Goal: Feedback & Contribution: Leave review/rating

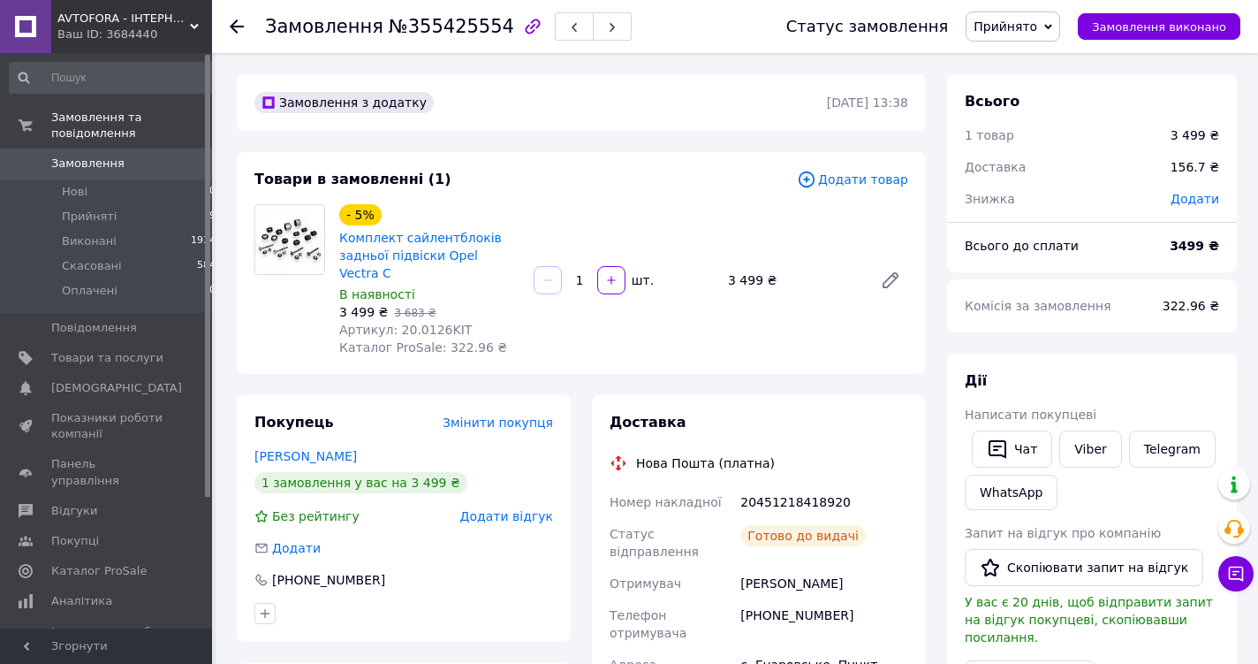
click at [94, 155] on span "Замовлення" at bounding box center [87, 163] width 73 height 16
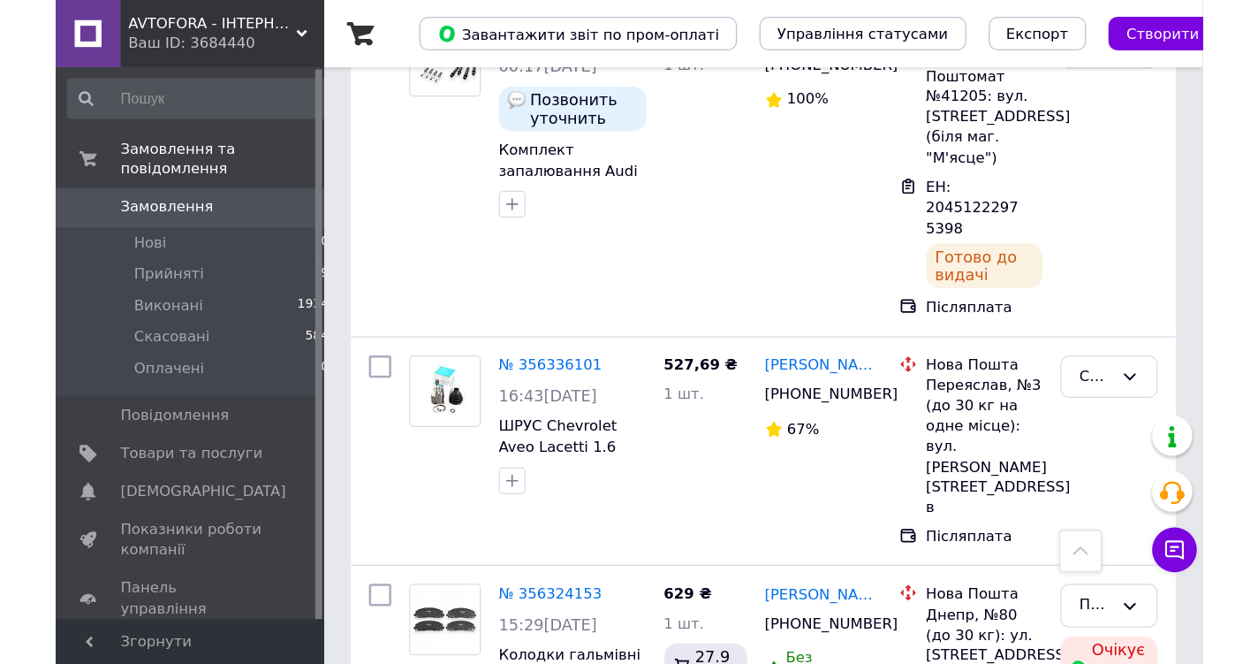
scroll to position [901, 0]
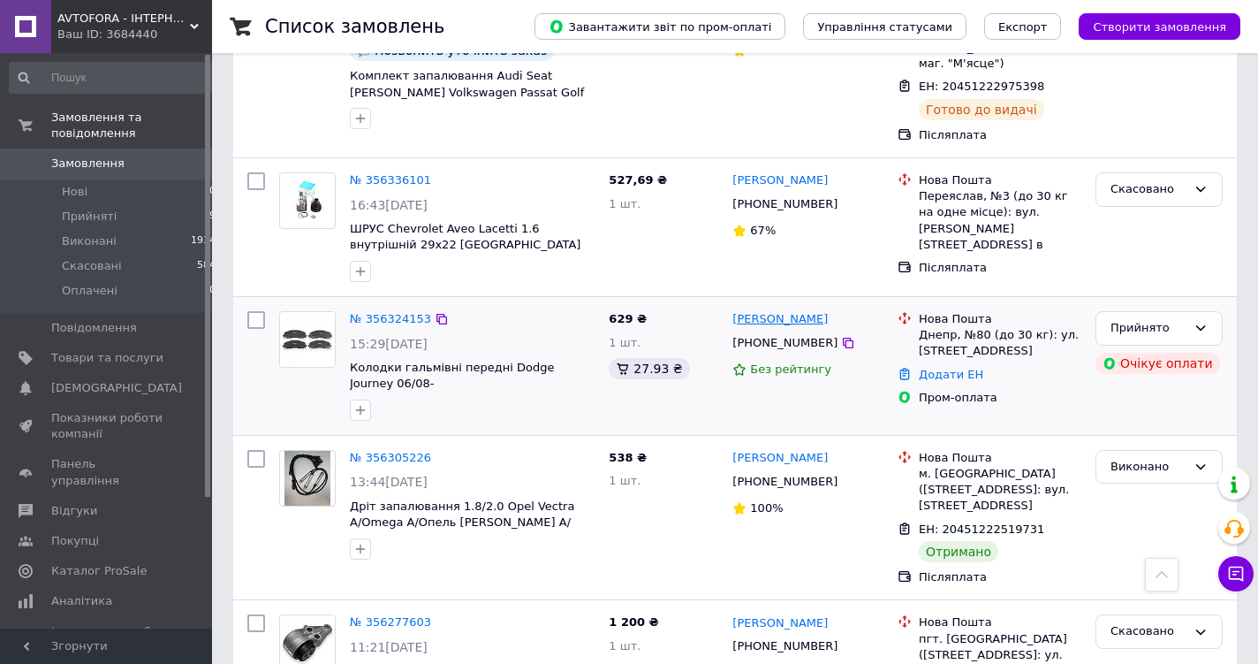
click at [785, 311] on link "[PERSON_NAME]" at bounding box center [779, 319] width 95 height 17
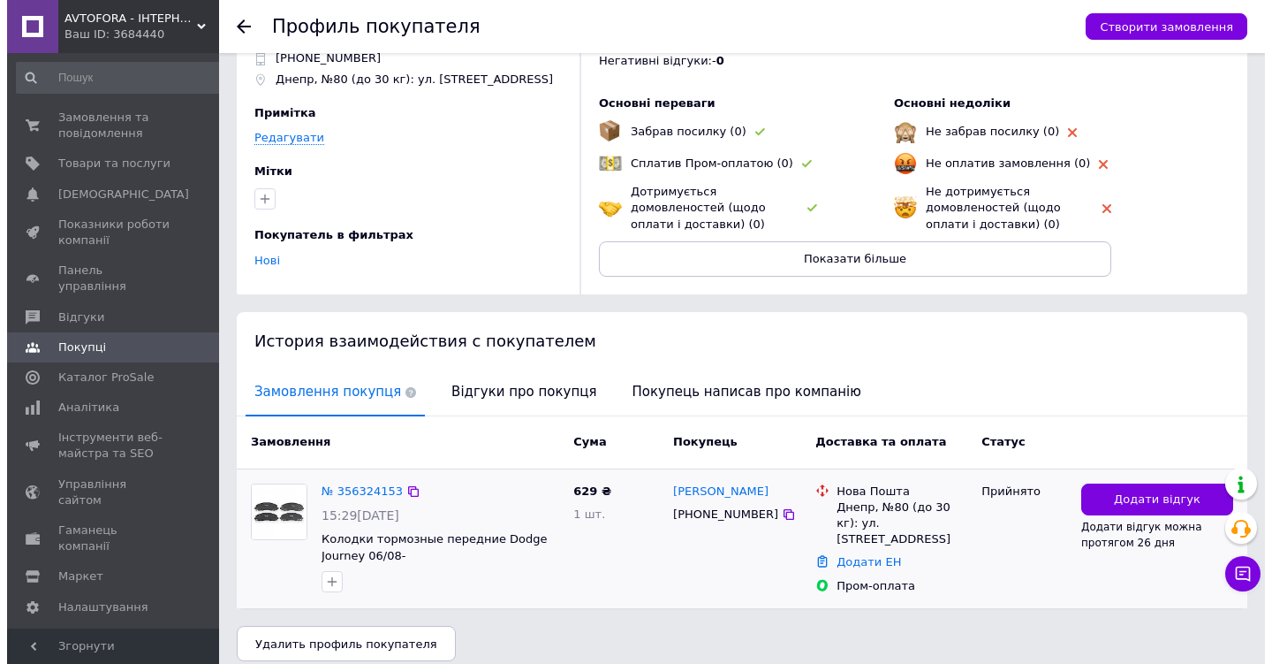
scroll to position [103, 0]
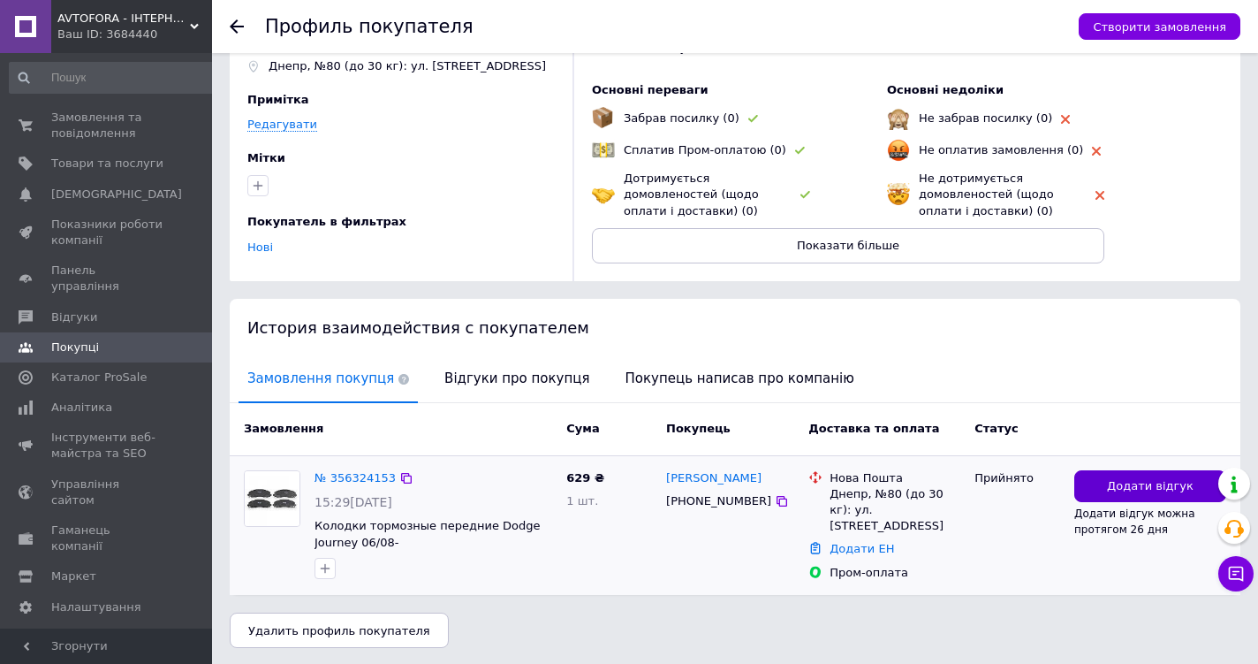
click at [1136, 478] on span "Додати відгук" at bounding box center [1150, 486] width 87 height 17
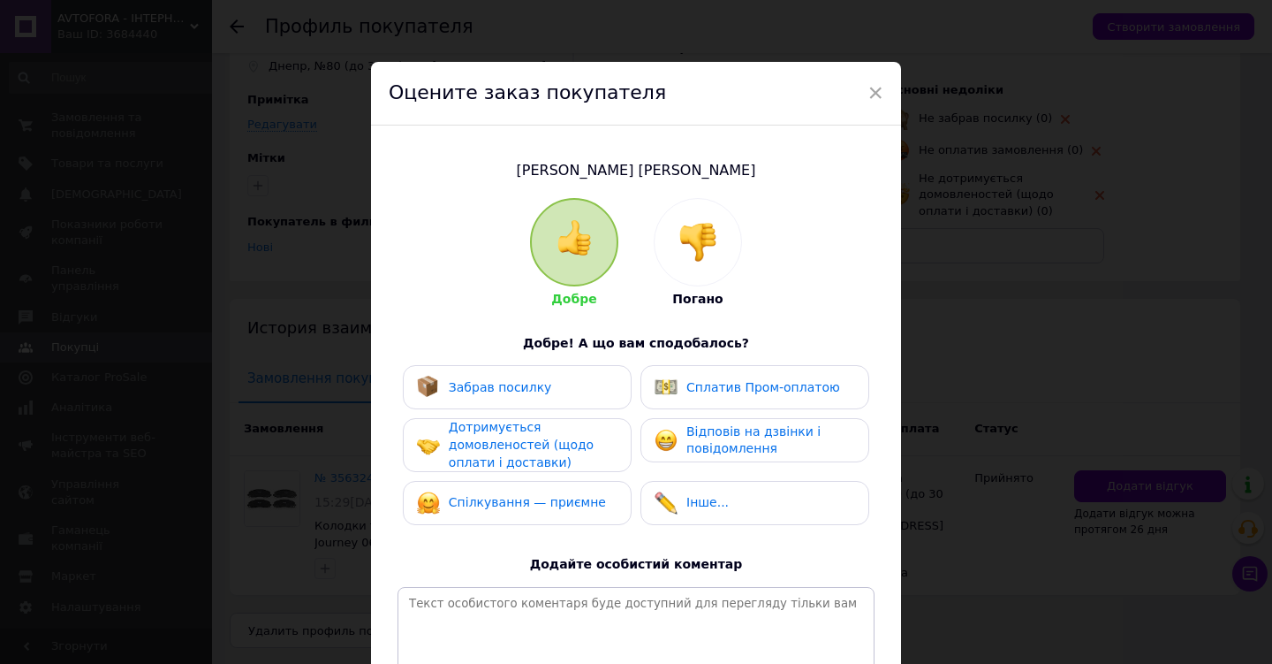
click at [704, 298] on span "Погано" at bounding box center [697, 299] width 50 height 14
click at [684, 299] on span "Погано" at bounding box center [697, 299] width 50 height 14
click at [697, 240] on img at bounding box center [698, 242] width 39 height 39
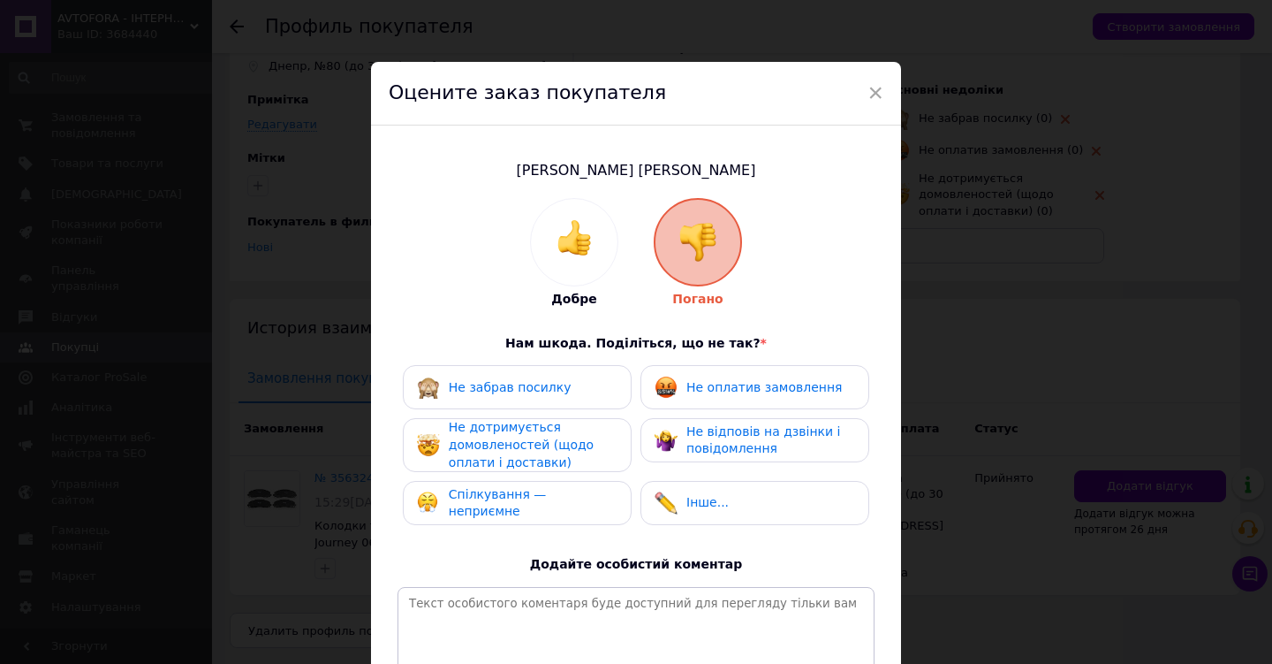
click at [526, 426] on span "Не дотримується домовленостей (щодо оплати і доставки)" at bounding box center [521, 444] width 145 height 49
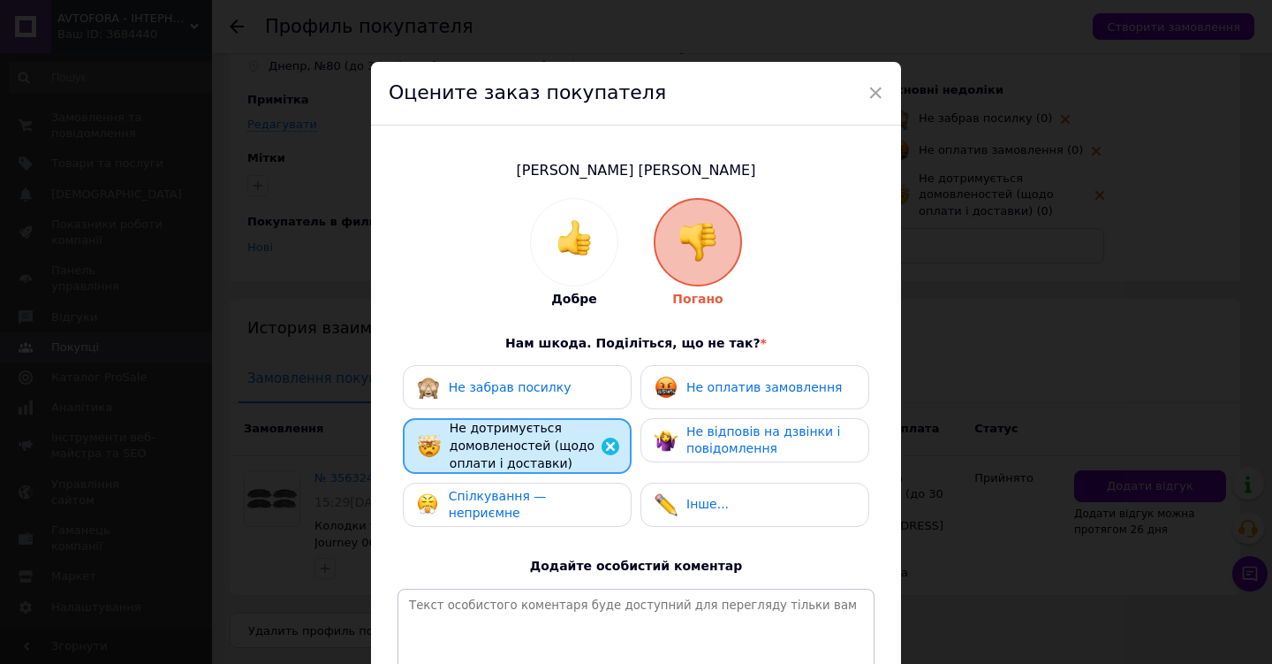
click at [701, 391] on span "Не оплатив замовлення" at bounding box center [763, 387] width 155 height 14
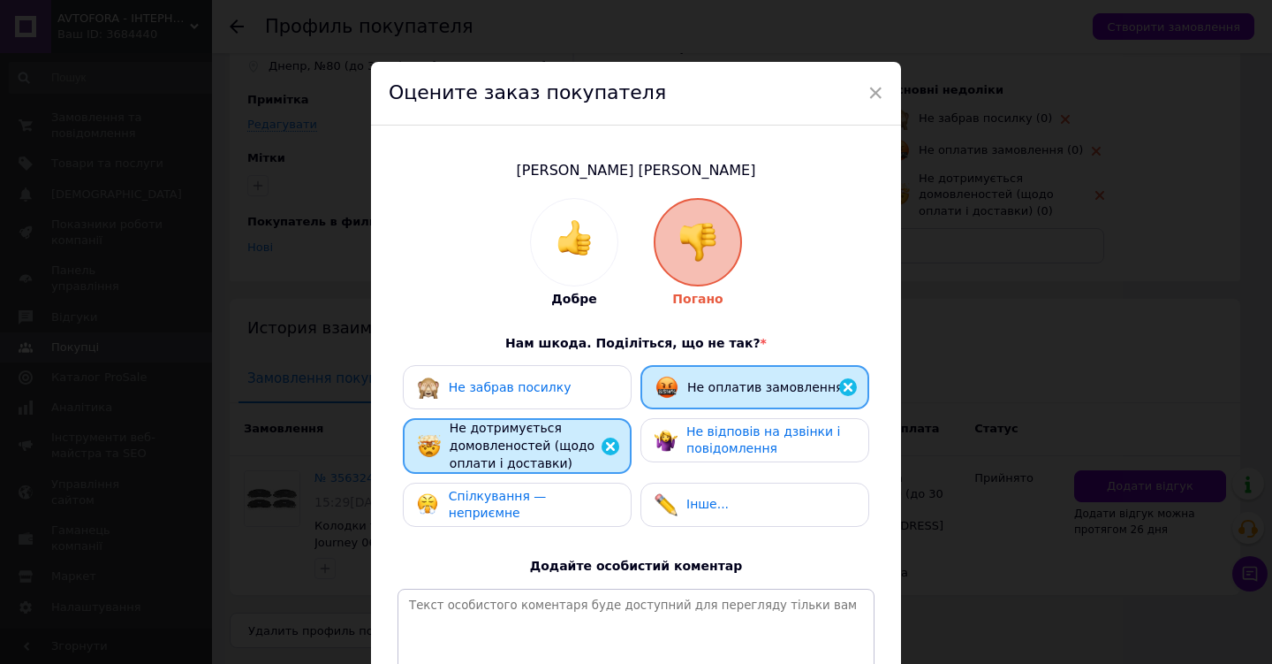
click at [713, 506] on span "Інше..." at bounding box center [707, 504] width 42 height 14
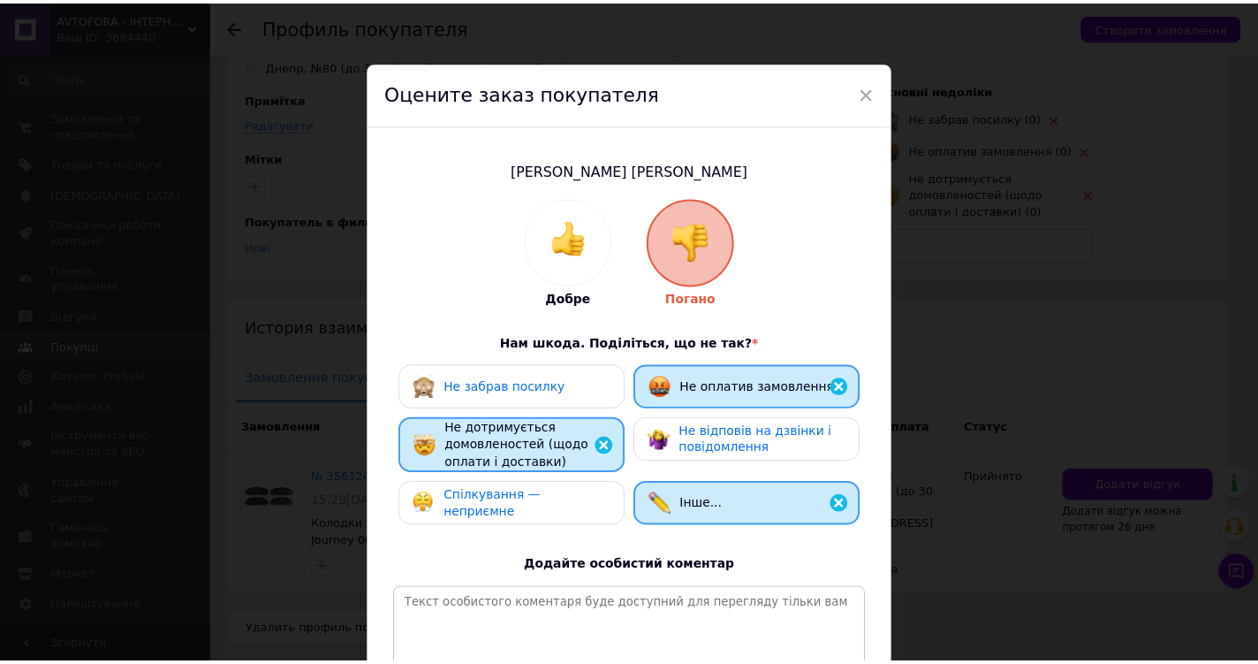
scroll to position [90, 0]
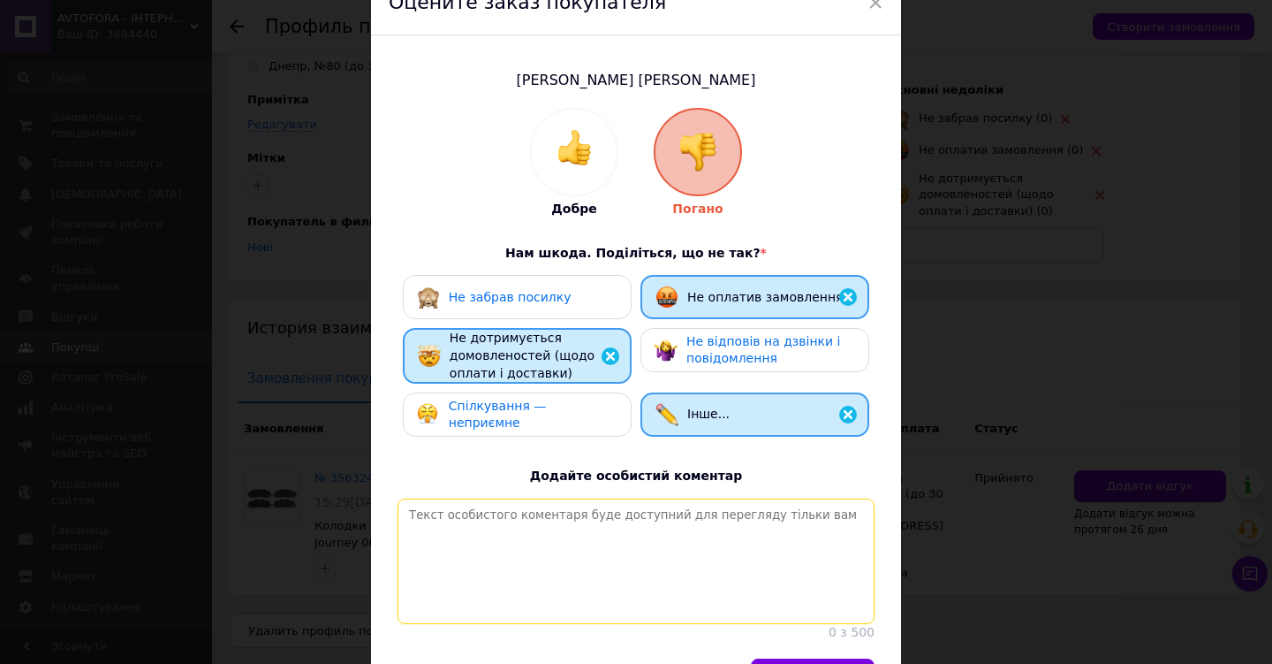
click at [505, 527] on textarea at bounding box center [636, 560] width 477 height 125
type textarea "к"
type textarea "\"
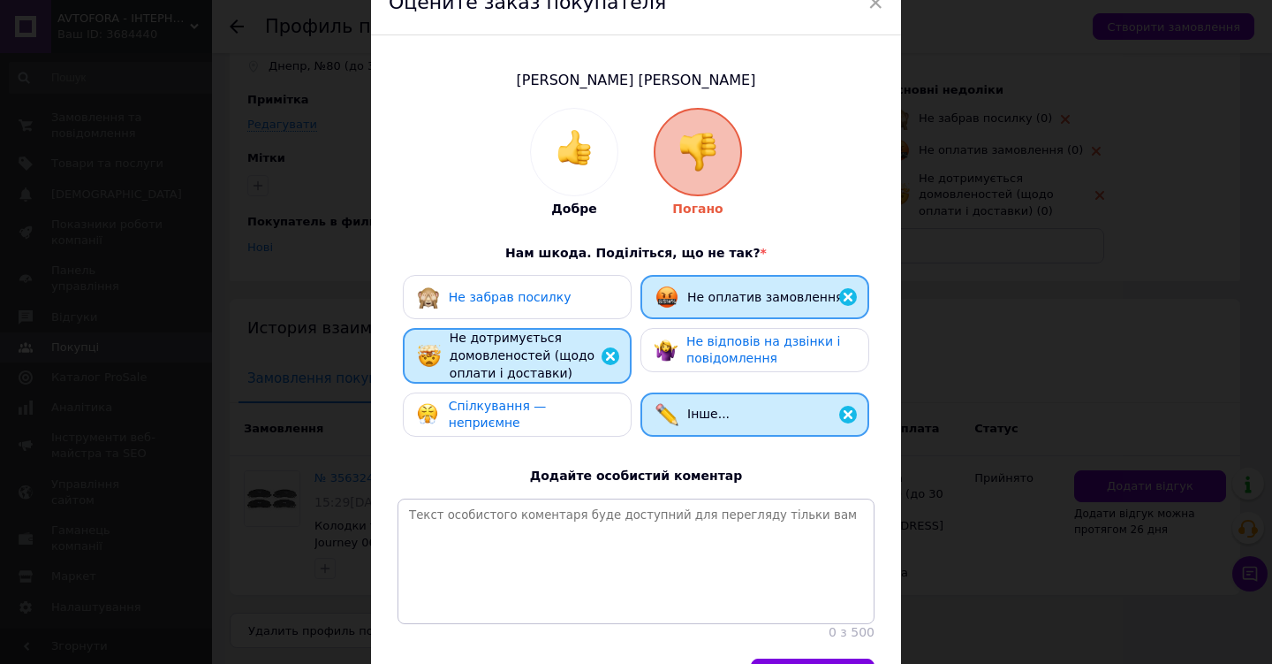
click at [1226, 74] on div "× Оцените заказ покупателя Дыдалев Игорь Добре Погано Нам шкода. Поділіться, що…" at bounding box center [636, 332] width 1272 height 664
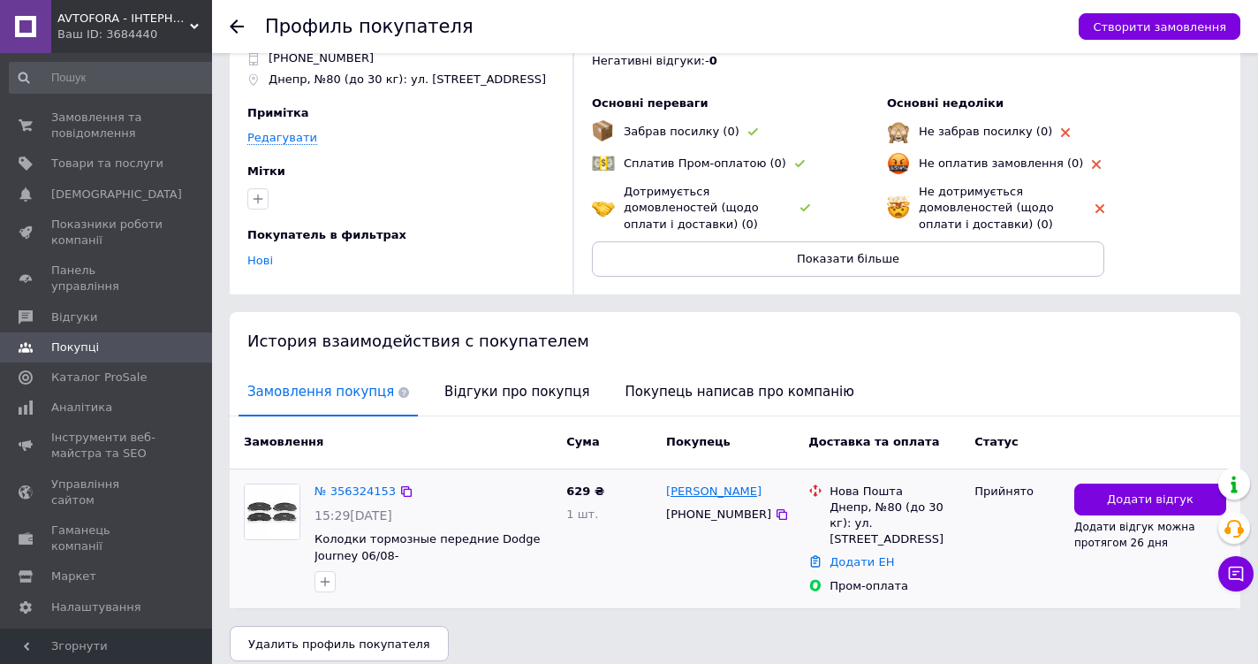
scroll to position [103, 0]
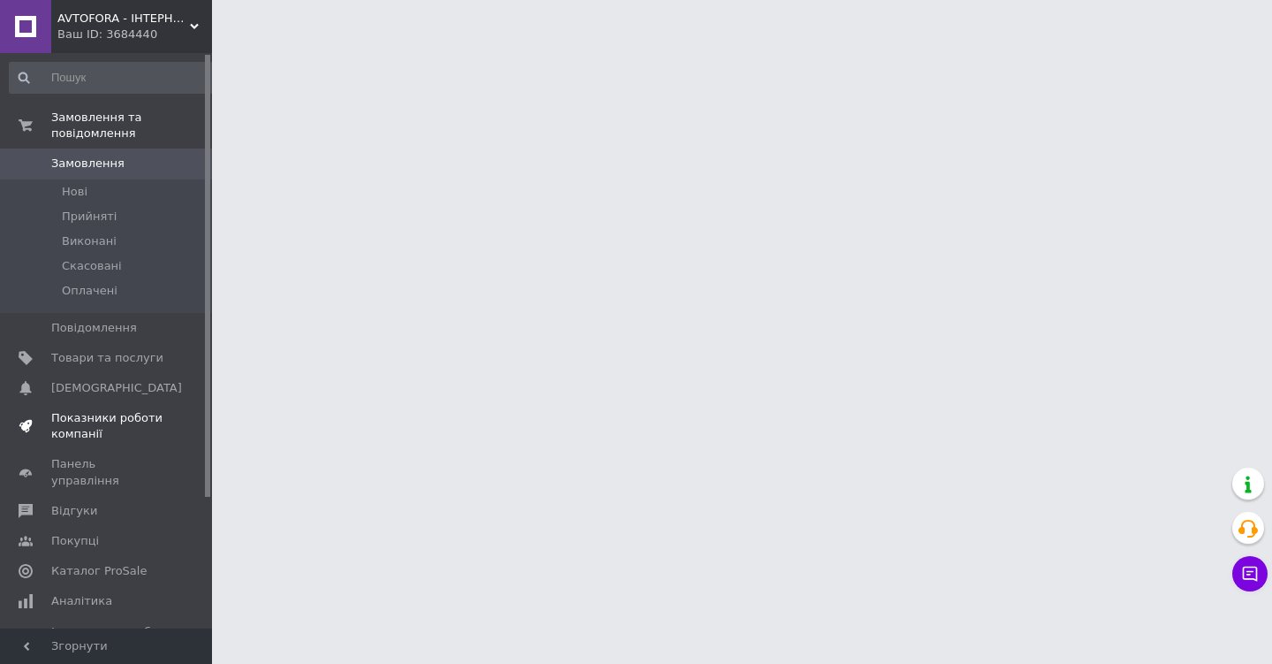
click at [123, 410] on span "Показники роботи компанії" at bounding box center [107, 426] width 112 height 32
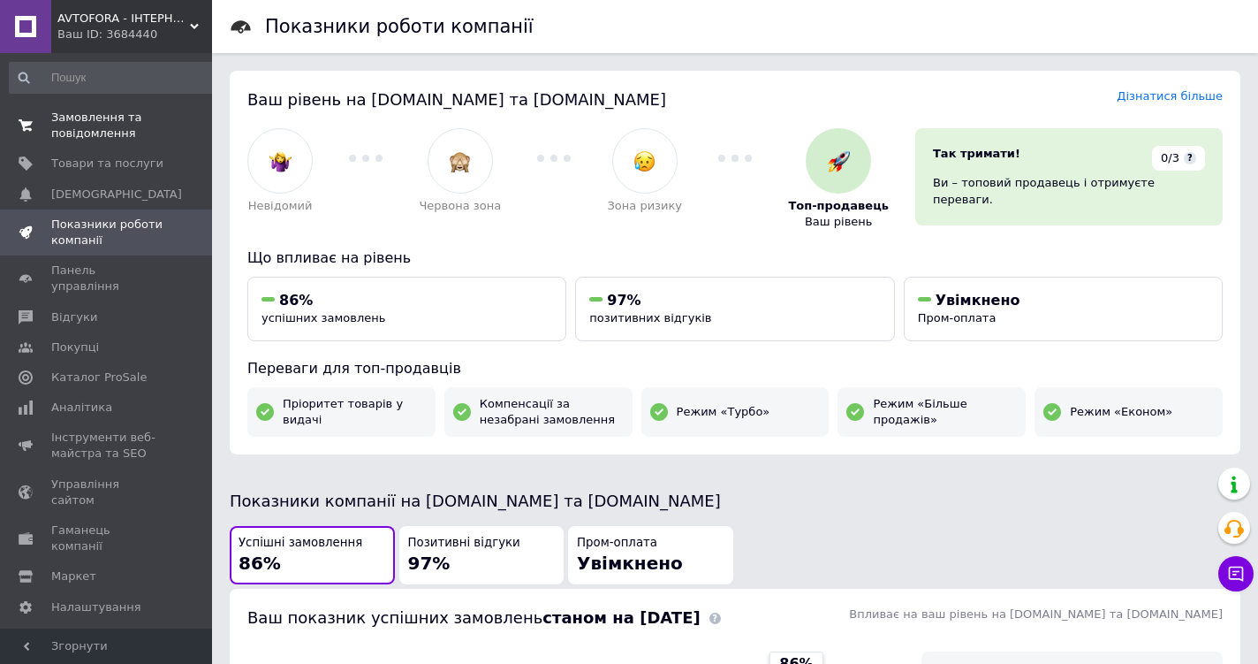
click at [108, 128] on span "Замовлення та повідомлення" at bounding box center [107, 126] width 112 height 32
